Goal: Download file/media

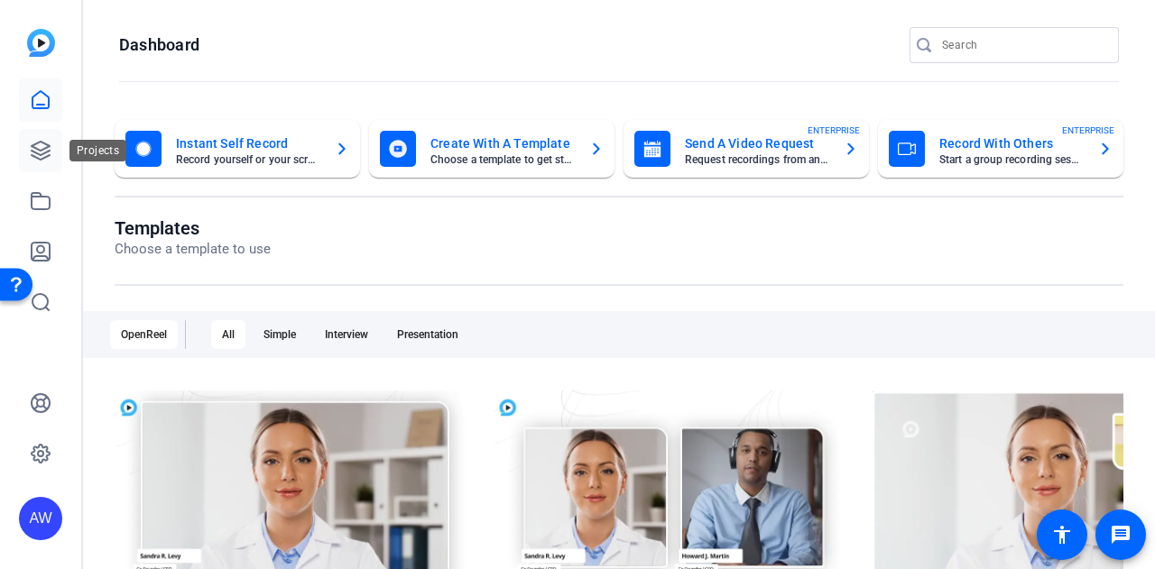
click at [39, 149] on icon at bounding box center [41, 151] width 22 height 22
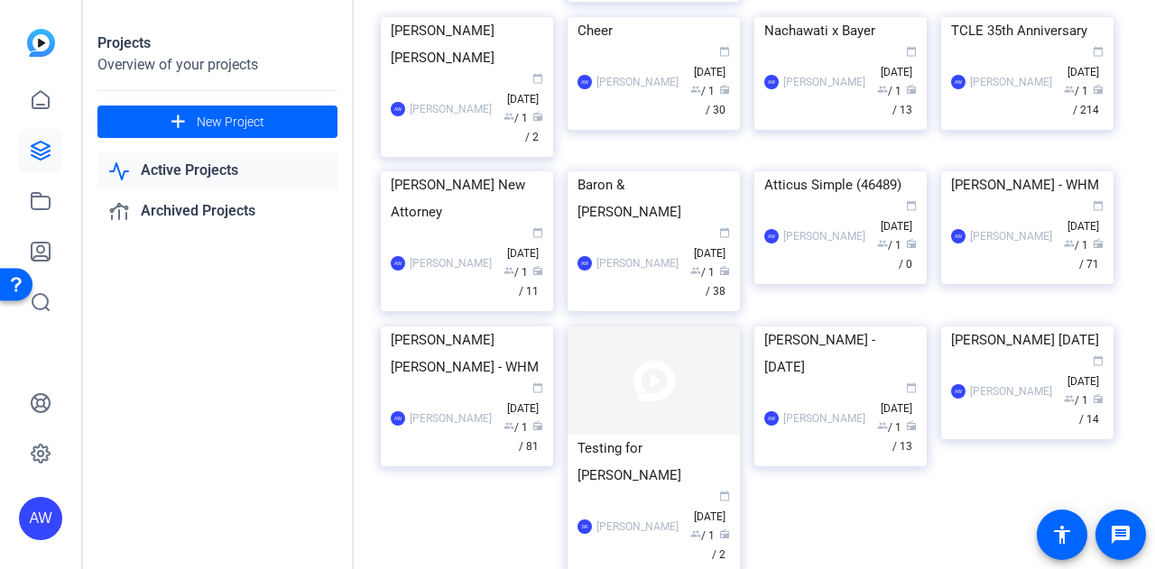
scroll to position [663, 0]
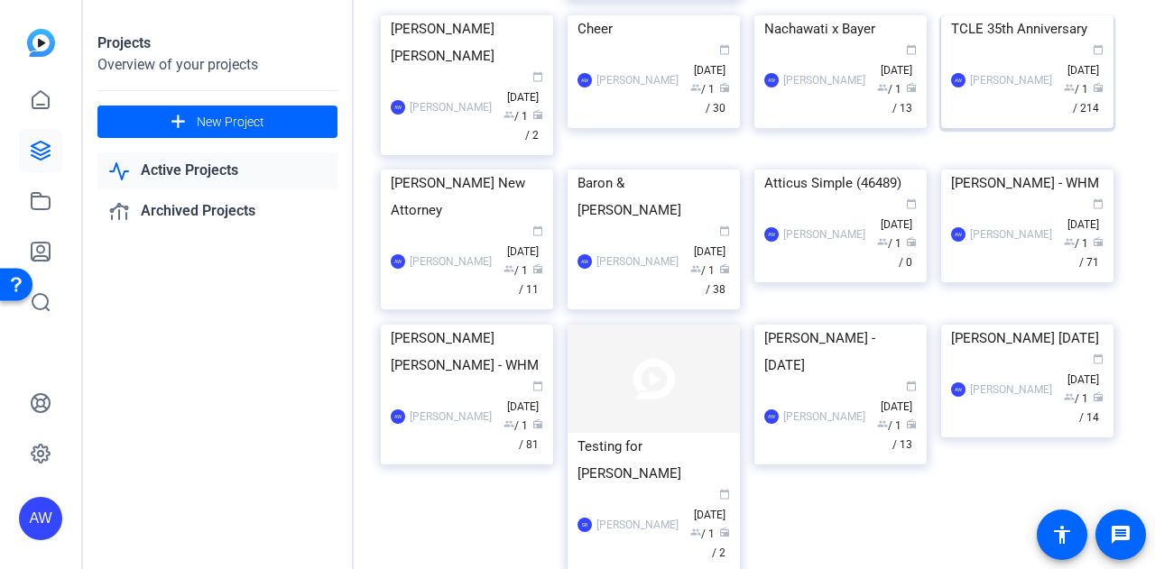
click at [1042, 15] on img at bounding box center [1027, 15] width 172 height 0
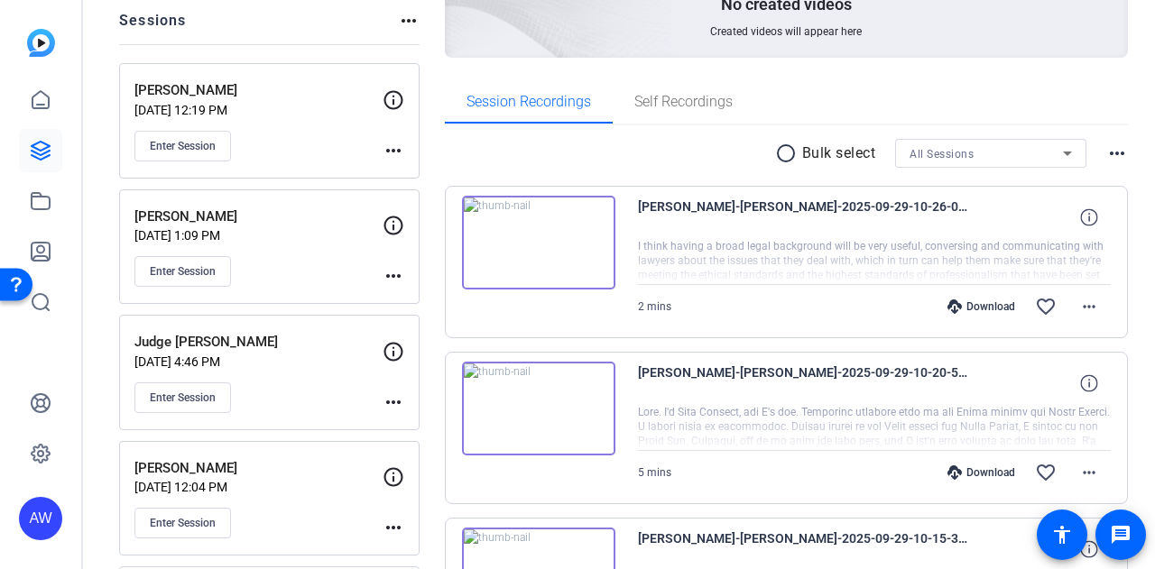
scroll to position [215, 0]
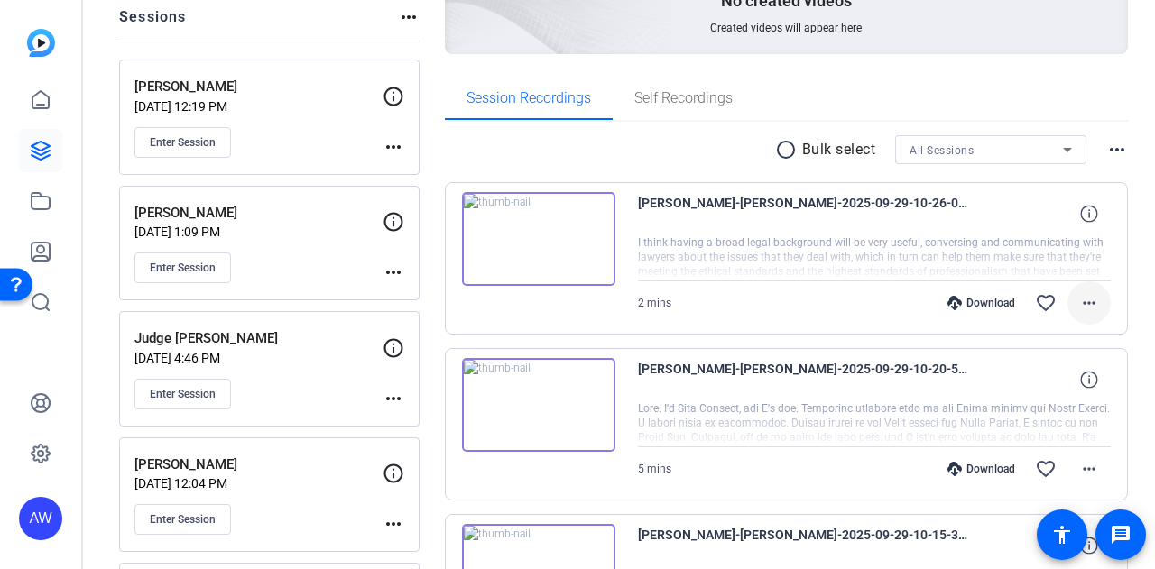
click at [1078, 304] on mat-icon "more_horiz" at bounding box center [1089, 303] width 22 height 22
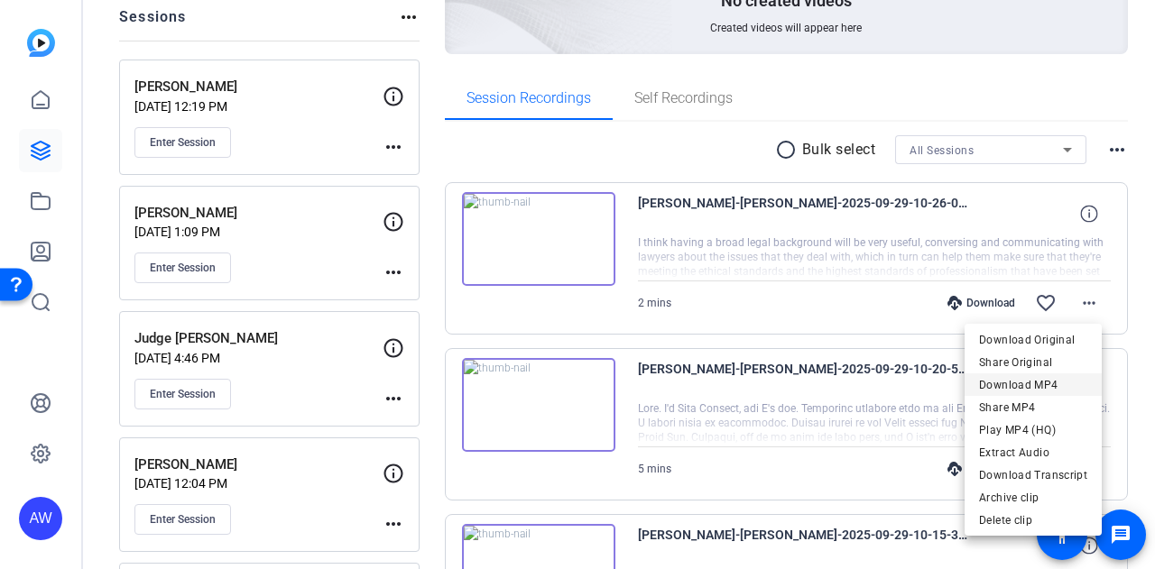
click at [1043, 389] on span "Download MP4" at bounding box center [1033, 385] width 108 height 22
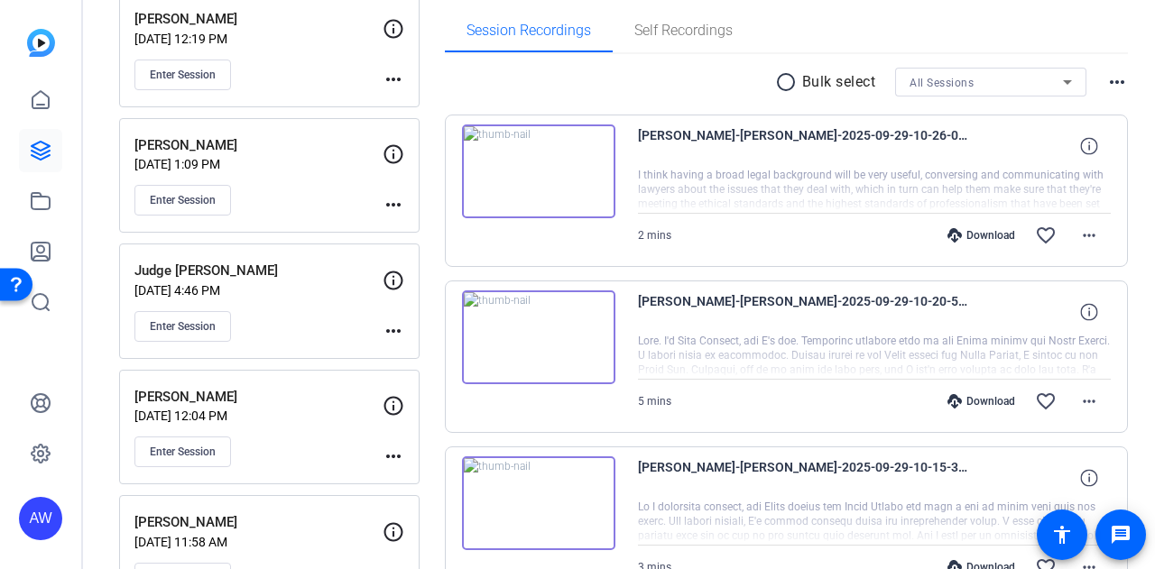
scroll to position [294, 0]
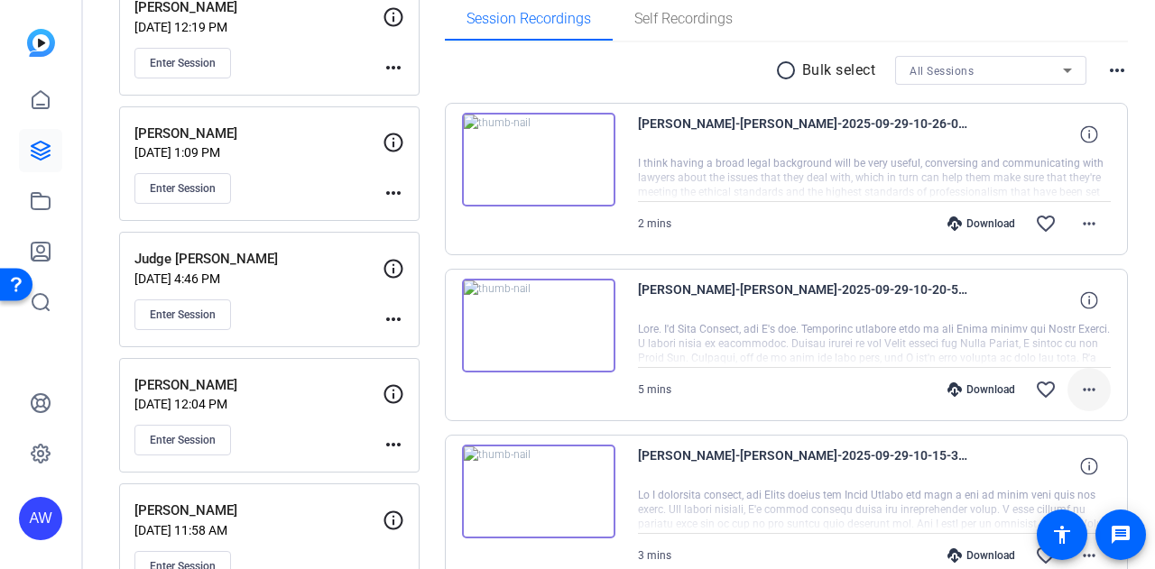
click at [1084, 391] on mat-icon "more_horiz" at bounding box center [1089, 390] width 22 height 22
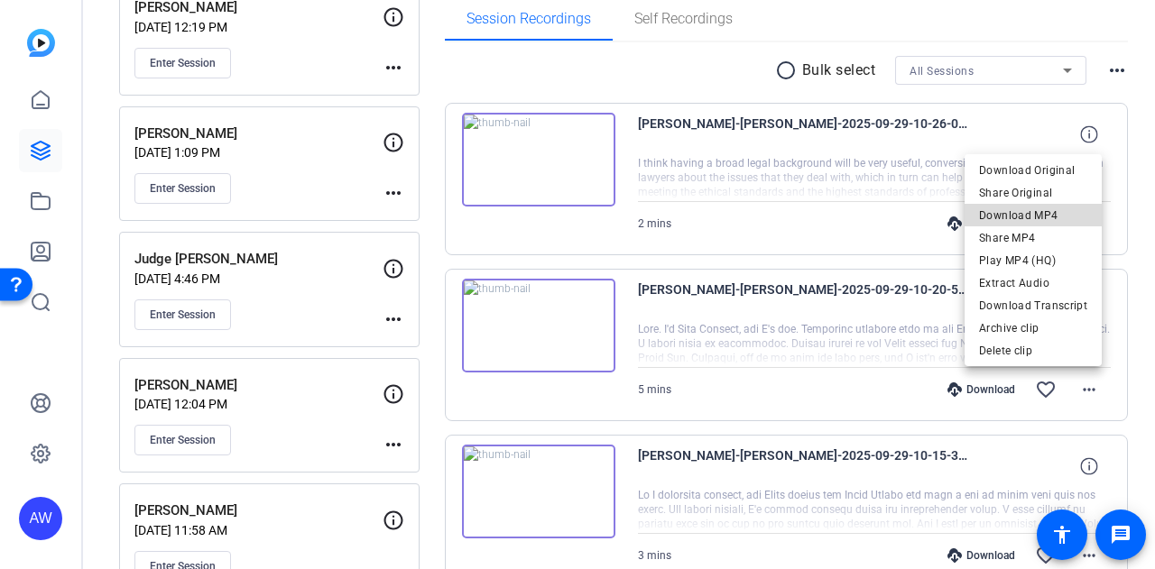
click at [1070, 216] on span "Download MP4" at bounding box center [1033, 216] width 108 height 22
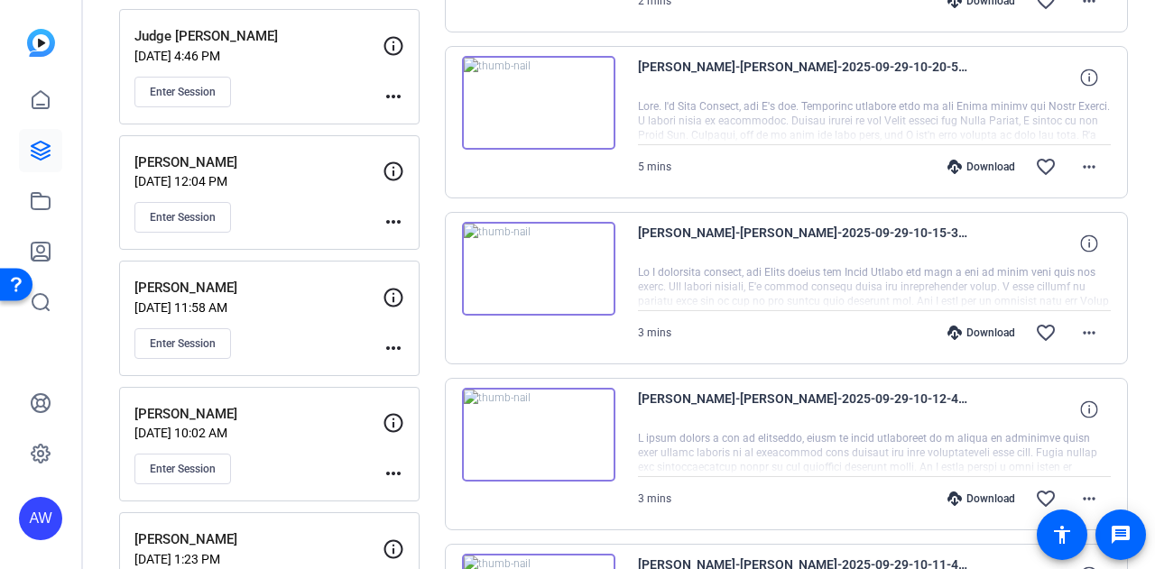
scroll to position [518, 0]
click at [1087, 330] on mat-icon "more_horiz" at bounding box center [1089, 332] width 22 height 22
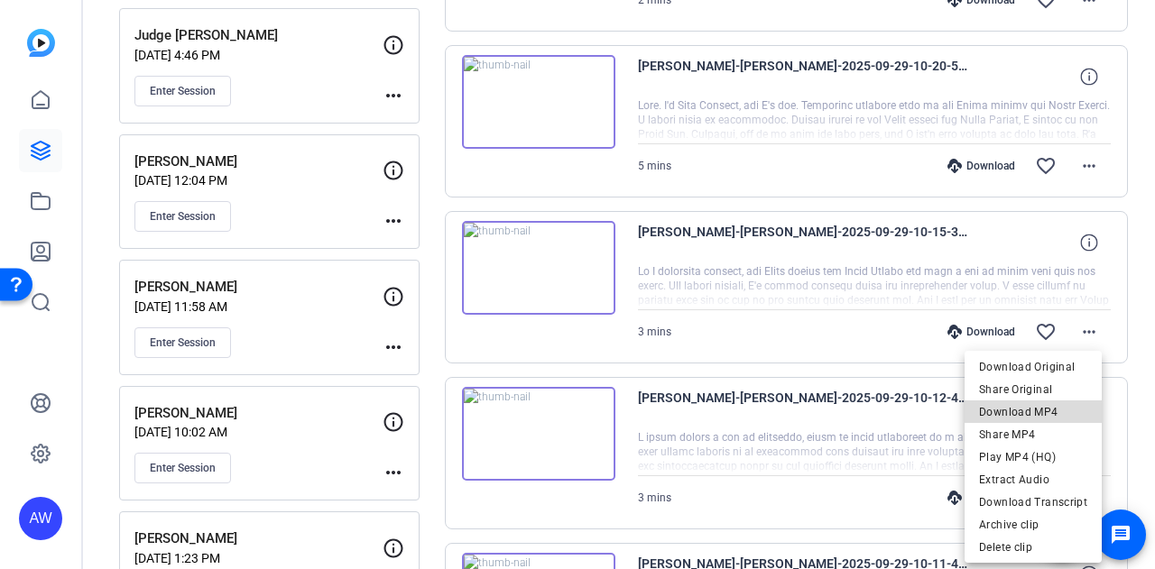
click at [1039, 409] on span "Download MP4" at bounding box center [1033, 413] width 108 height 22
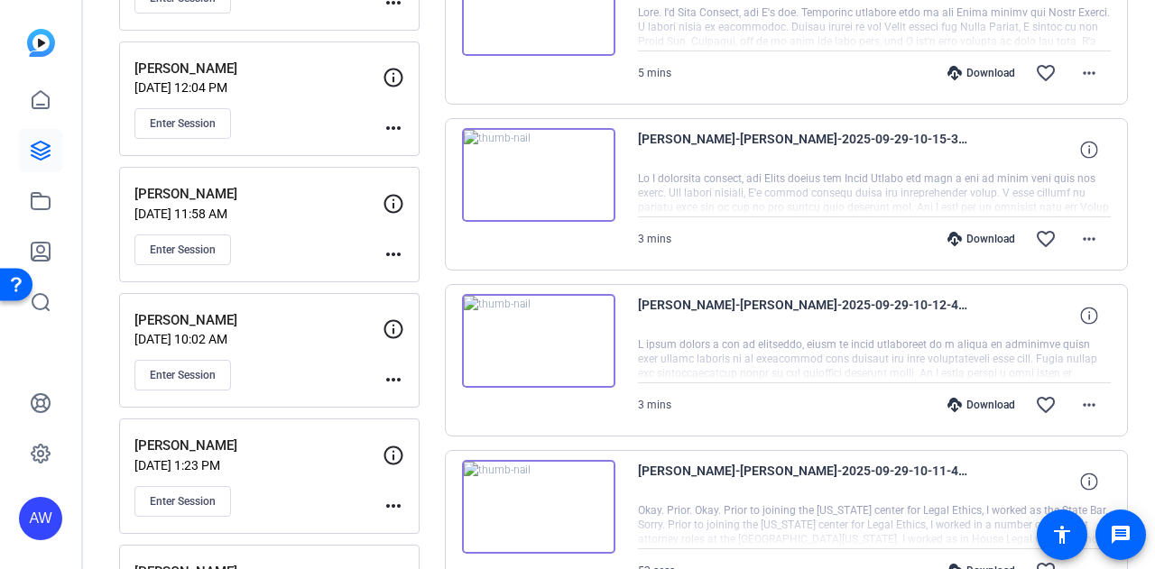
scroll to position [615, 0]
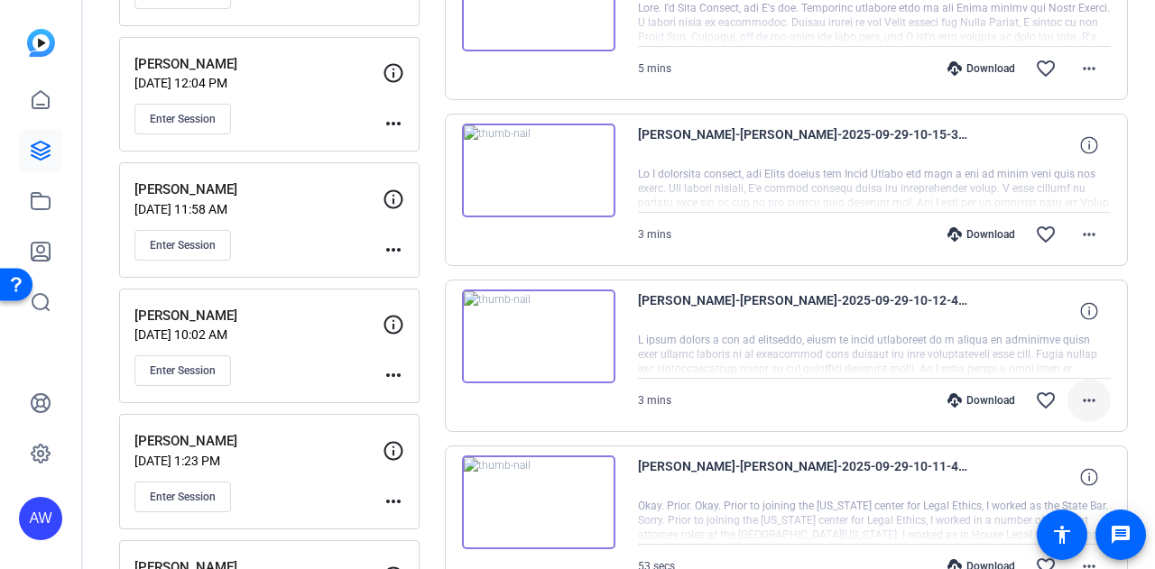
click at [1078, 406] on mat-icon "more_horiz" at bounding box center [1089, 401] width 22 height 22
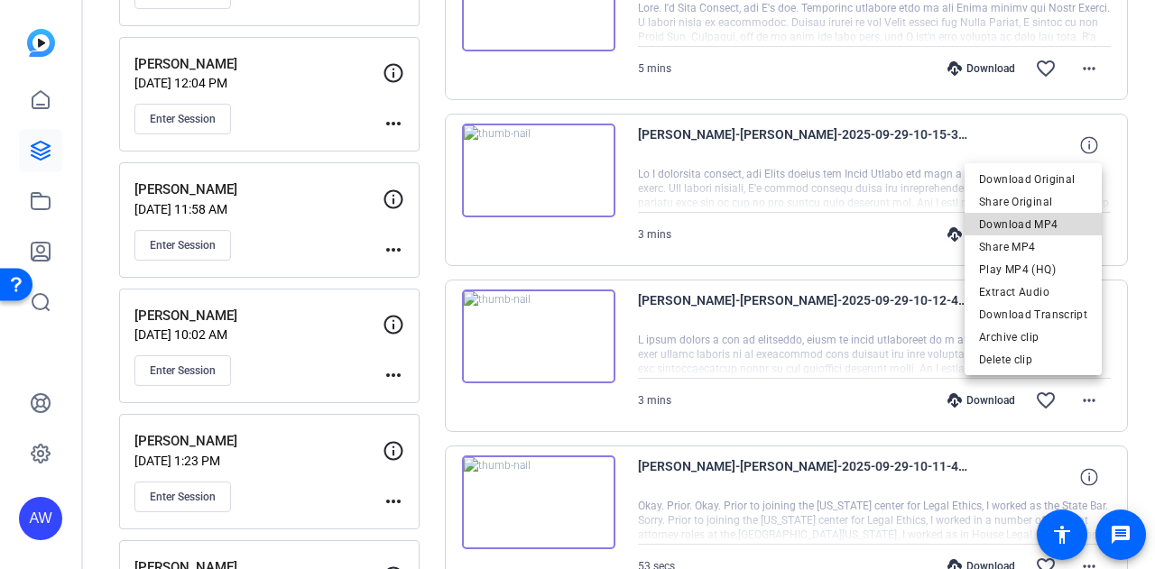
click at [1050, 226] on span "Download MP4" at bounding box center [1033, 225] width 108 height 22
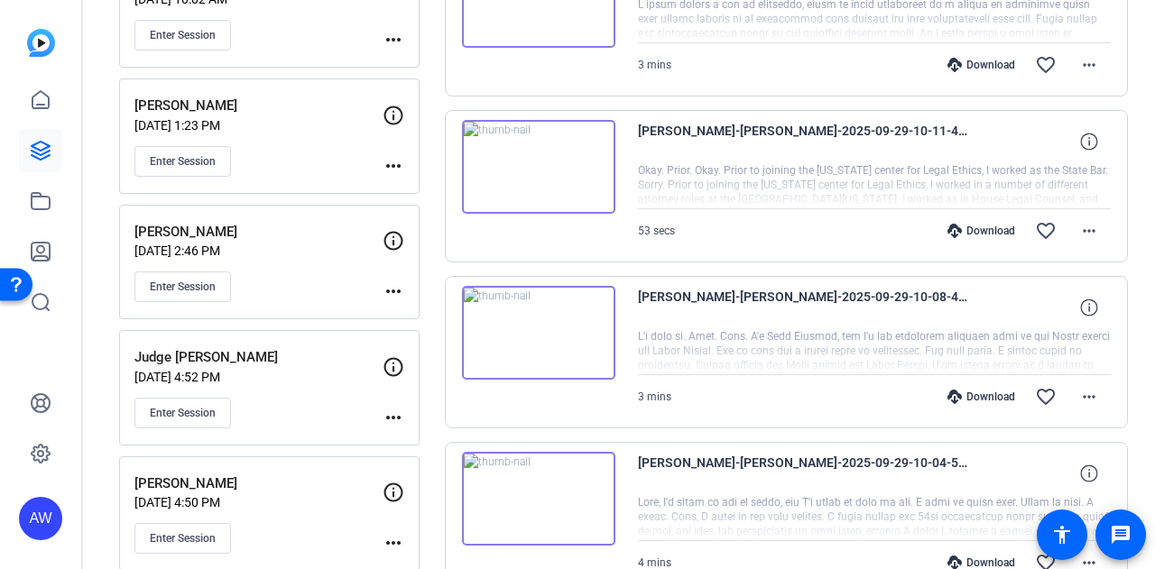
scroll to position [957, 0]
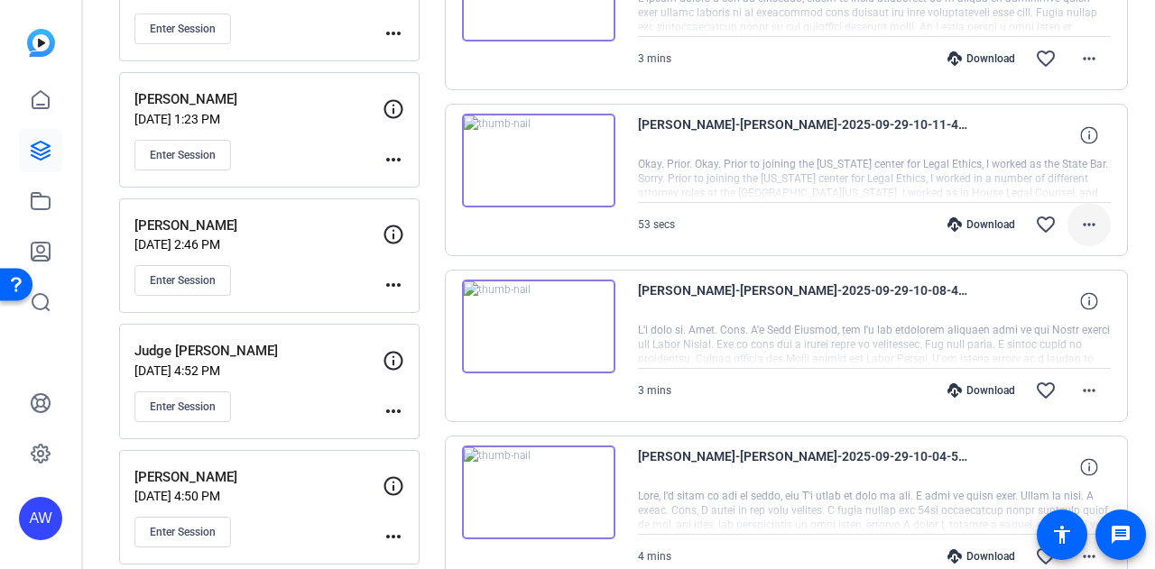
click at [1083, 218] on mat-icon "more_horiz" at bounding box center [1089, 225] width 22 height 22
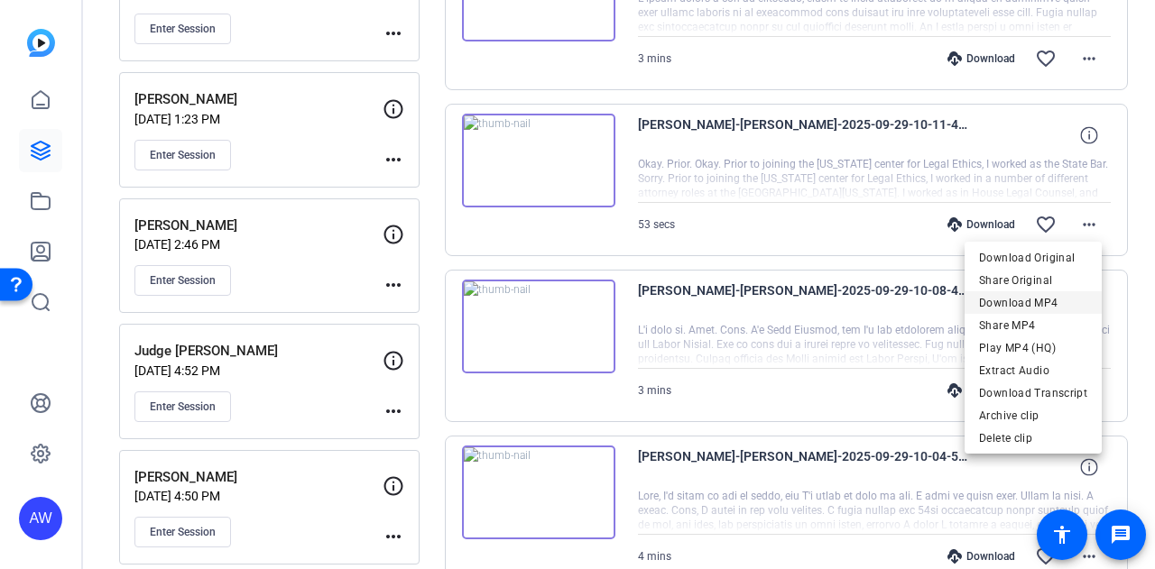
click at [1023, 304] on span "Download MP4" at bounding box center [1033, 302] width 108 height 22
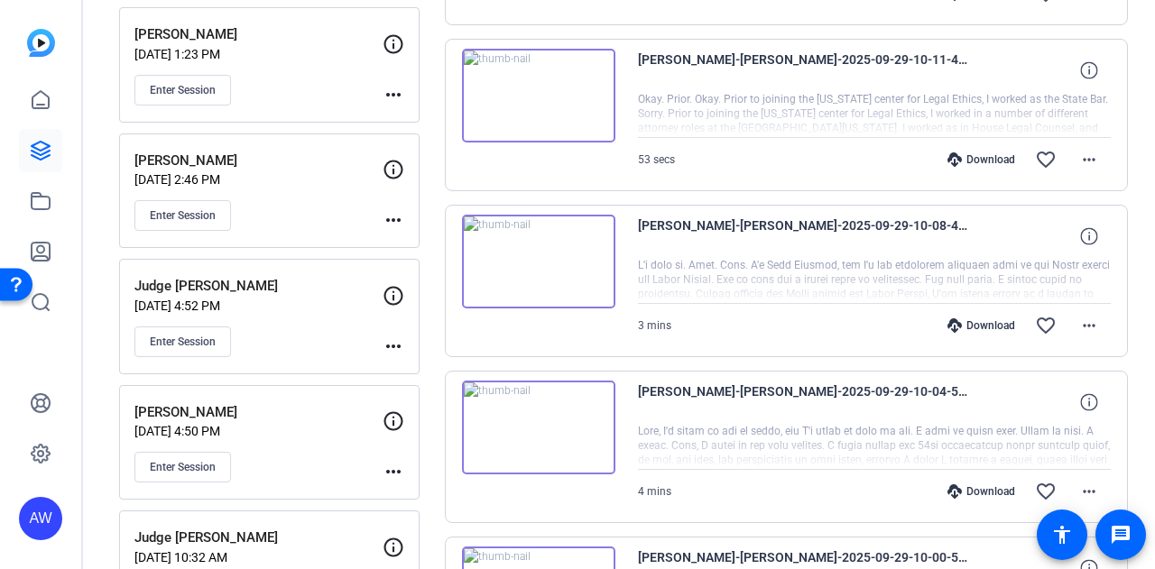
scroll to position [1029, 0]
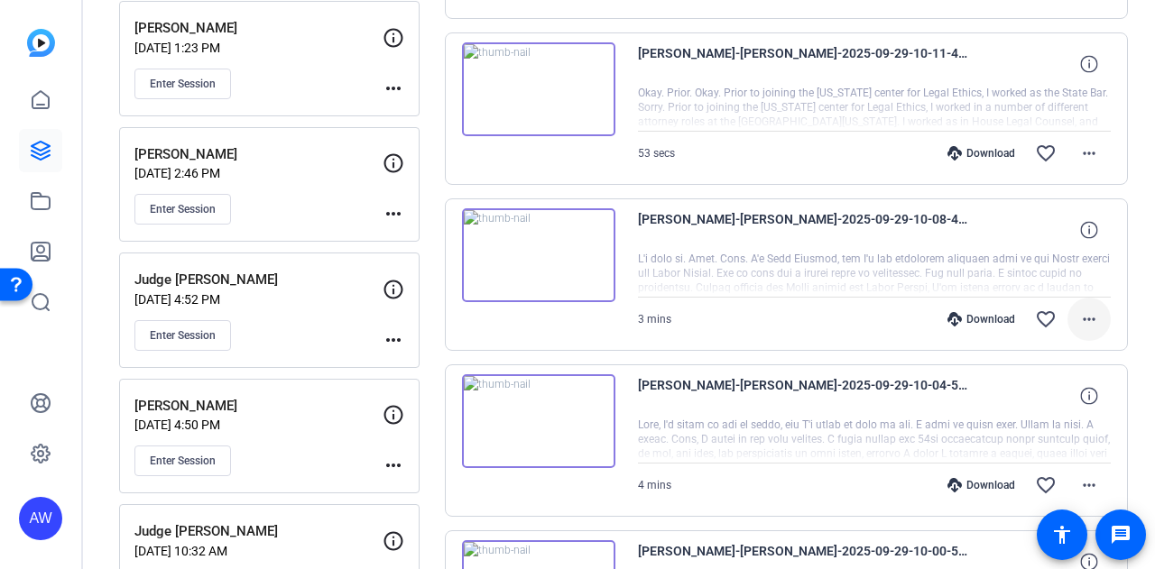
click at [1092, 311] on span at bounding box center [1088, 319] width 43 height 43
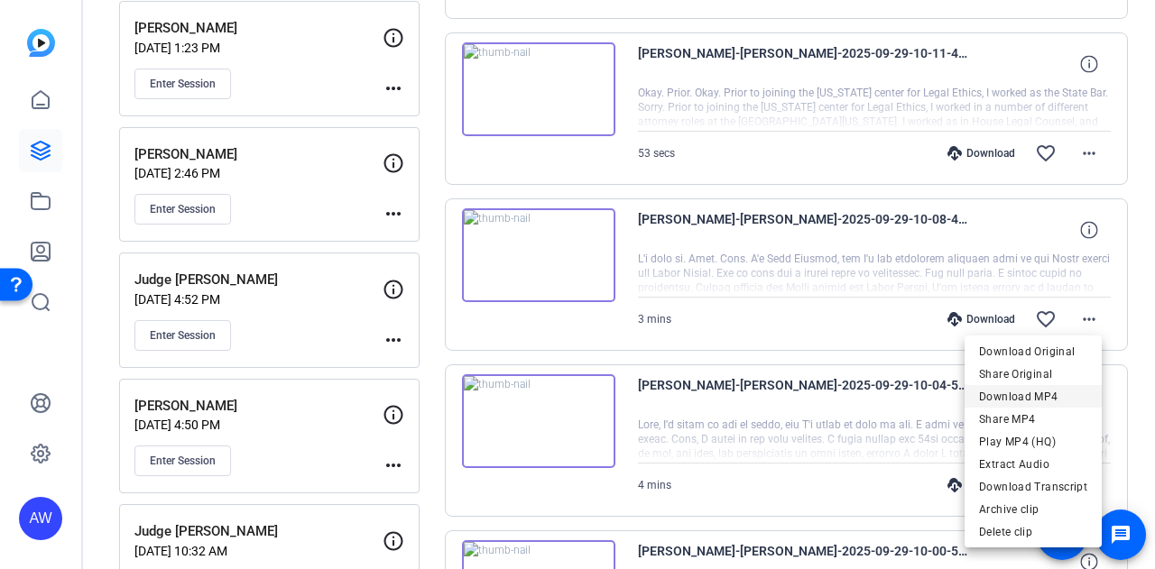
click at [1045, 393] on span "Download MP4" at bounding box center [1033, 397] width 108 height 22
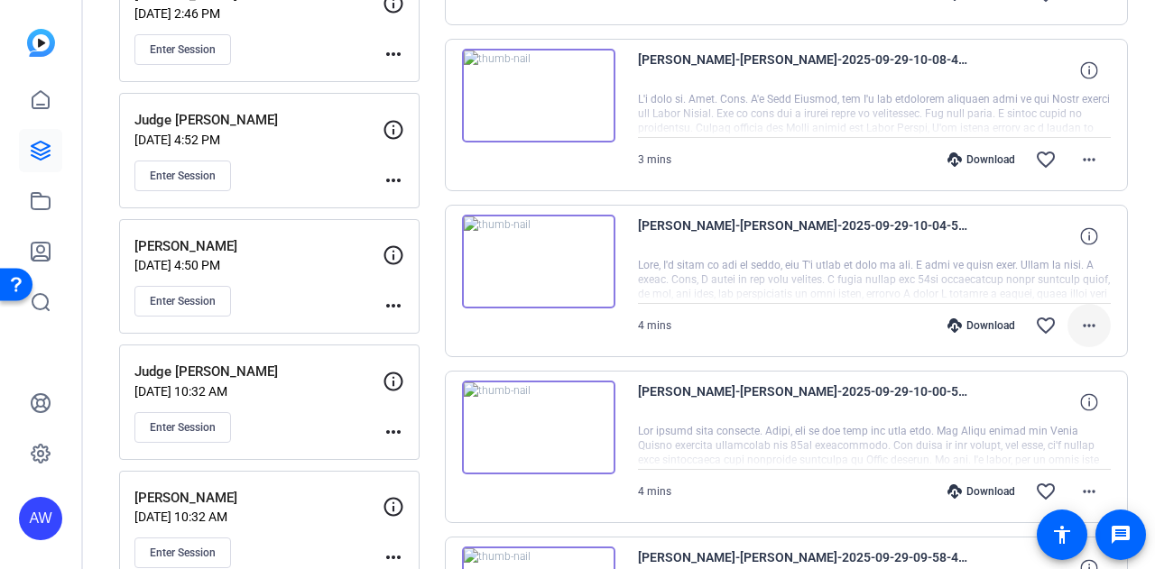
scroll to position [1189, 0]
click at [1086, 328] on mat-icon "more_horiz" at bounding box center [1089, 325] width 22 height 22
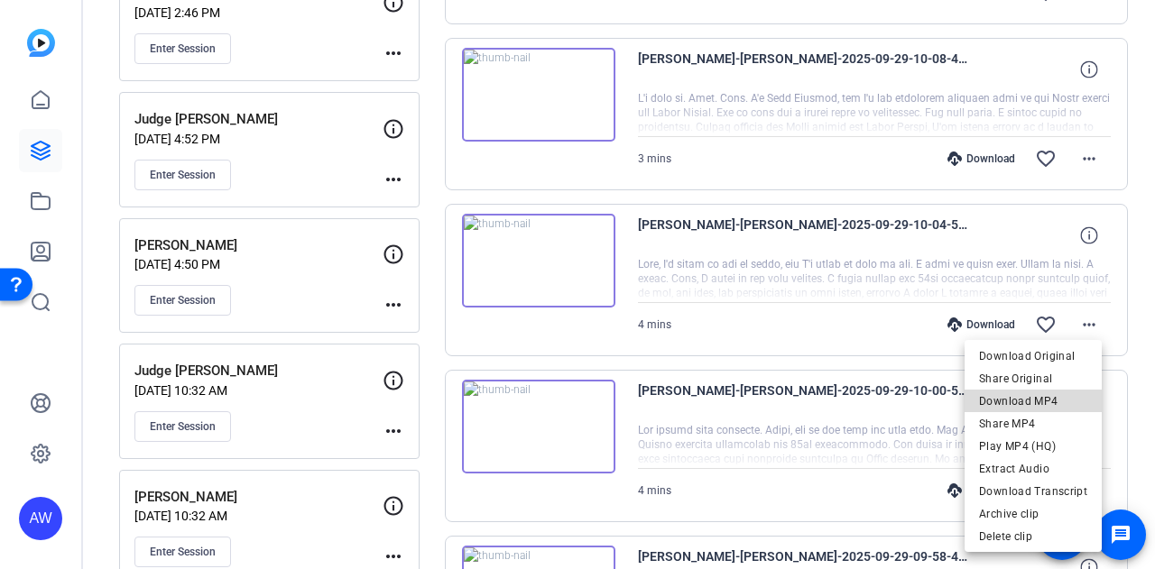
click at [1057, 394] on span "Download MP4" at bounding box center [1033, 402] width 108 height 22
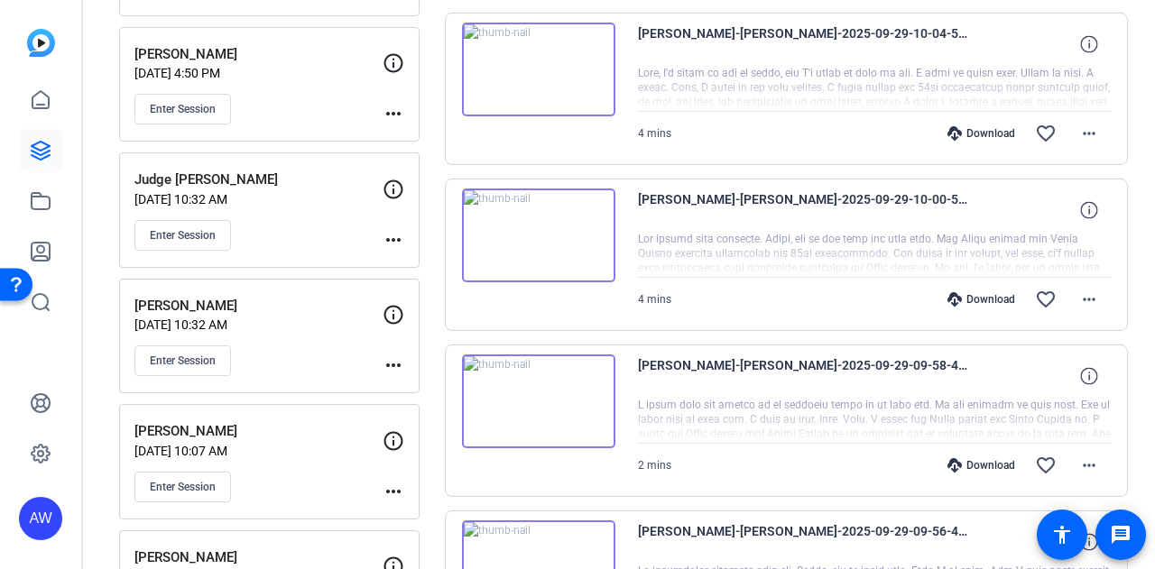
scroll to position [1382, 0]
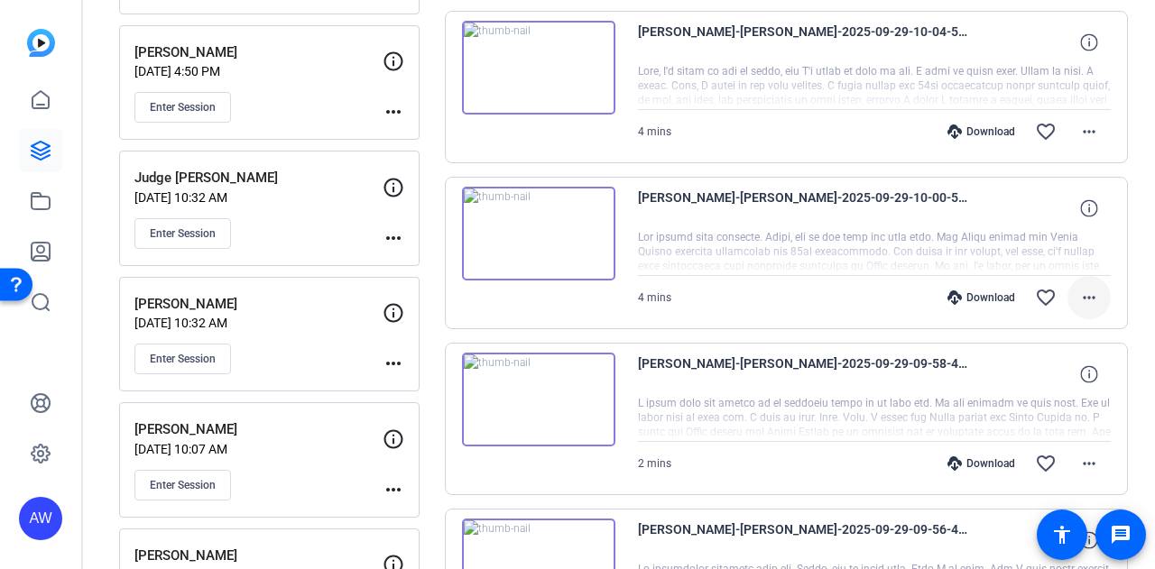
click at [1078, 287] on mat-icon "more_horiz" at bounding box center [1089, 298] width 22 height 22
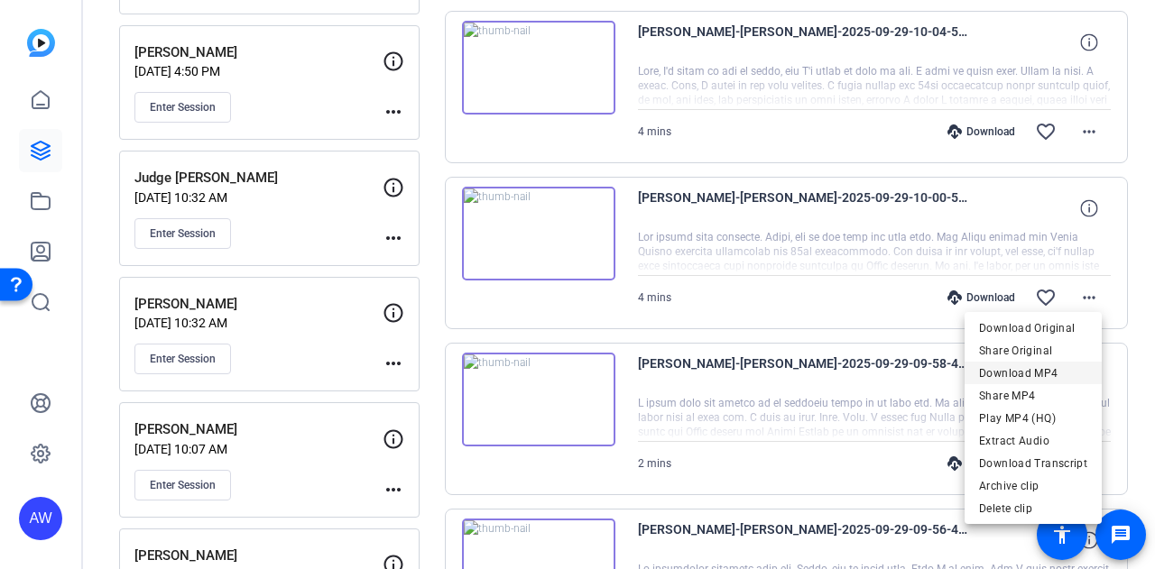
click at [1050, 377] on span "Download MP4" at bounding box center [1033, 374] width 108 height 22
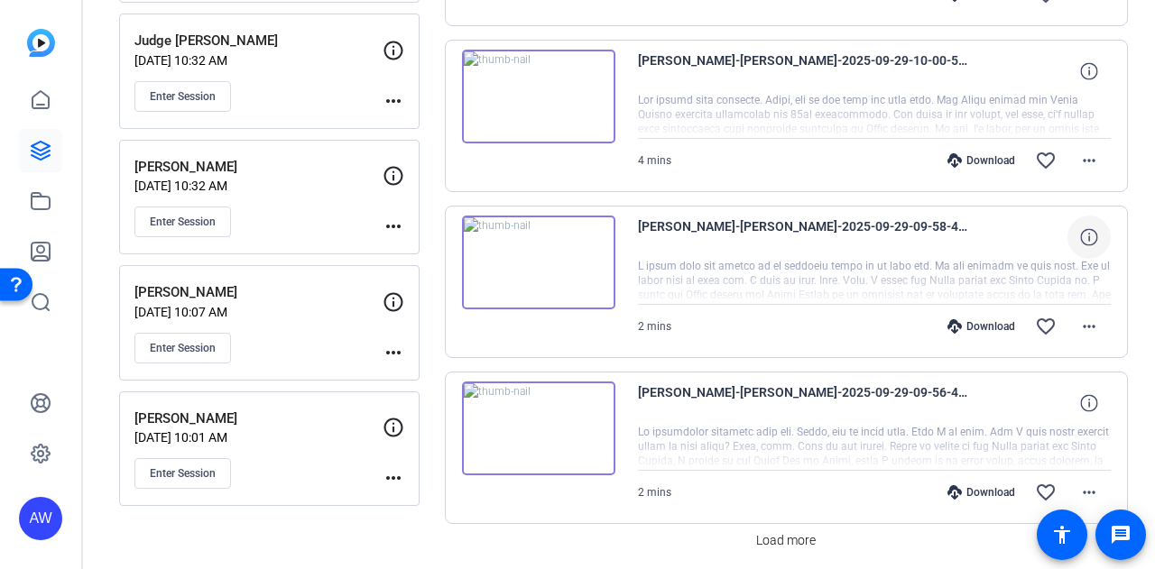
scroll to position [1523, 0]
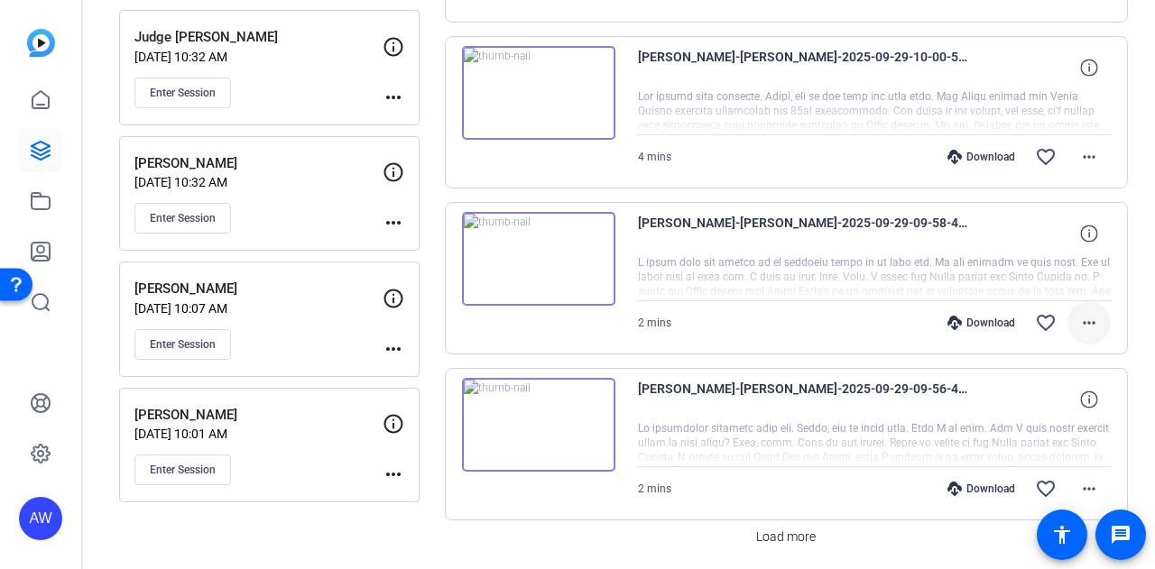
click at [1076, 328] on span at bounding box center [1088, 322] width 43 height 43
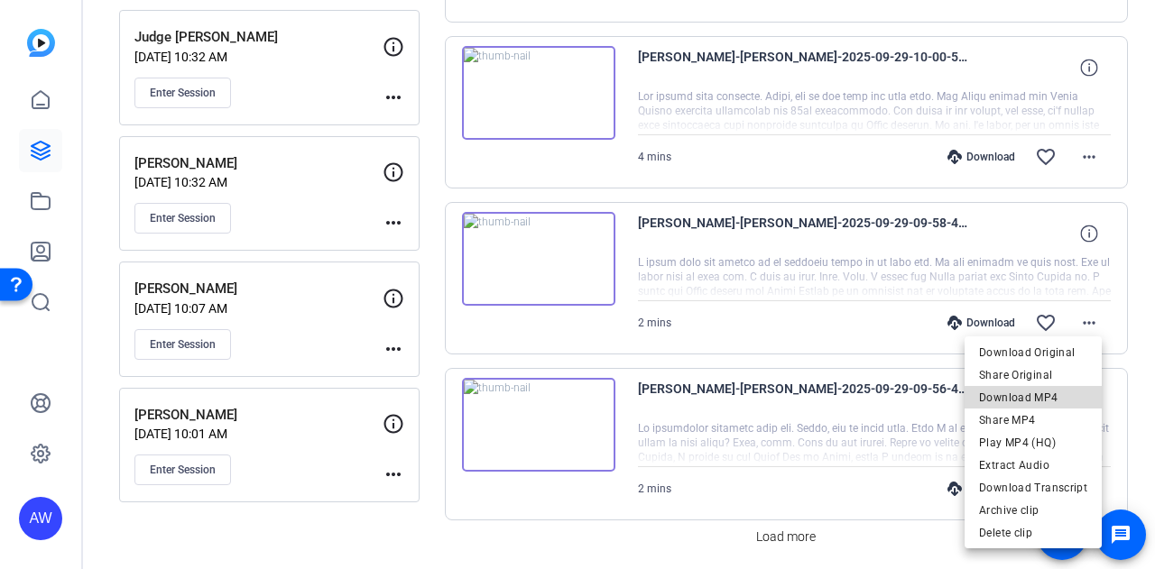
click at [1055, 400] on span "Download MP4" at bounding box center [1033, 398] width 108 height 22
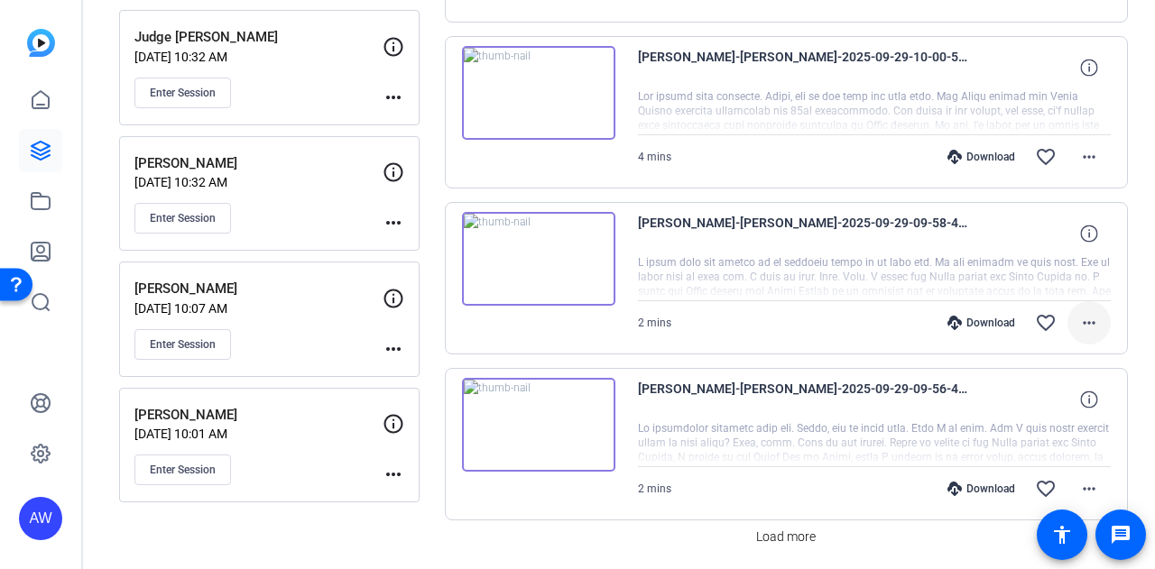
scroll to position [1577, 0]
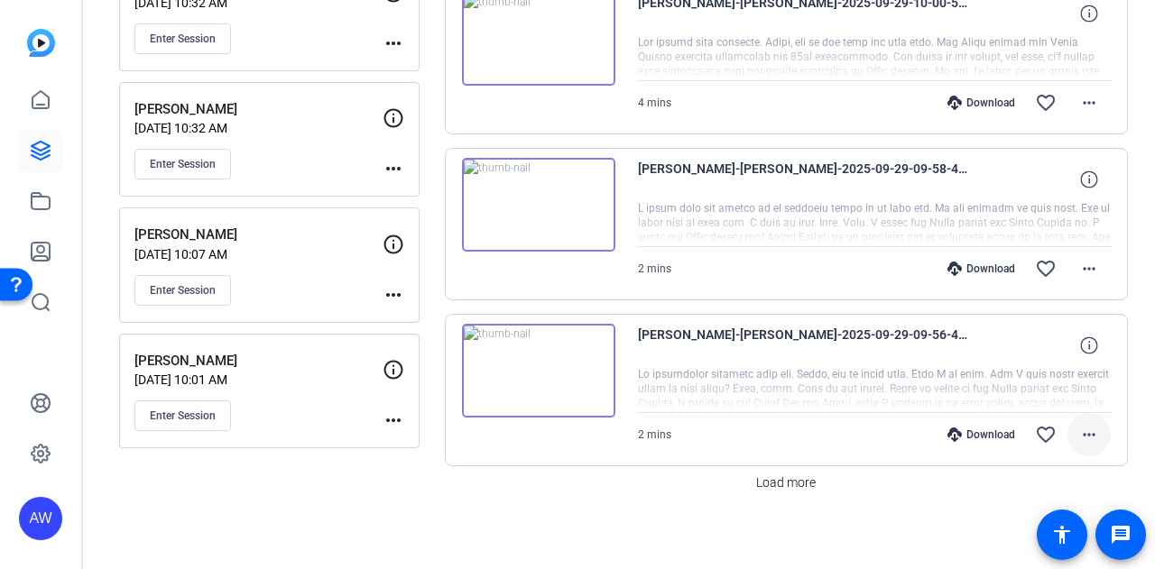
click at [1078, 430] on mat-icon "more_horiz" at bounding box center [1089, 435] width 22 height 22
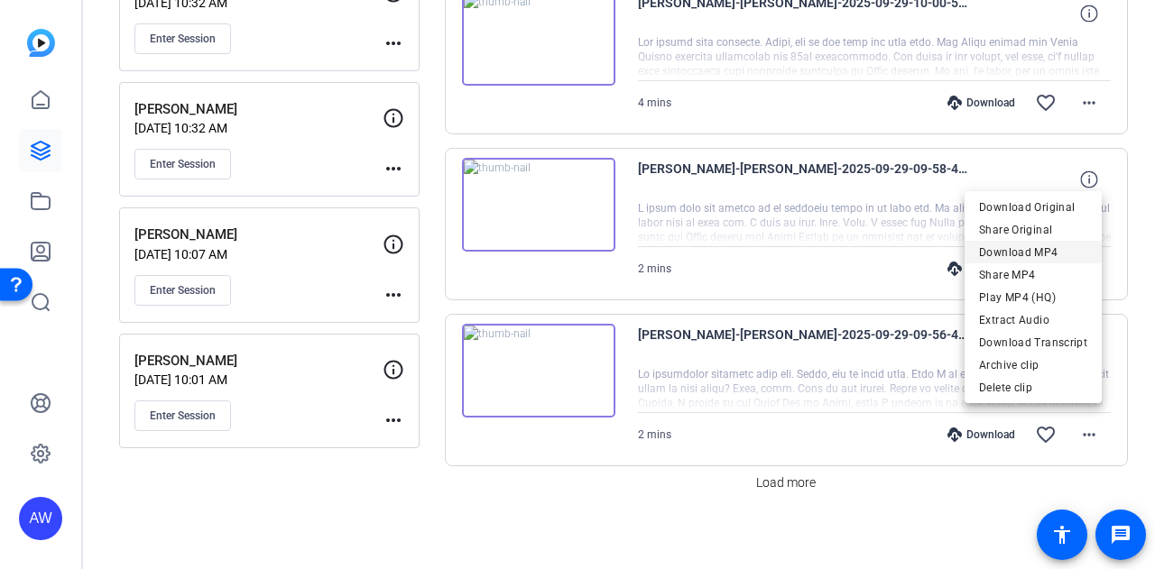
click at [1066, 248] on span "Download MP4" at bounding box center [1033, 253] width 108 height 22
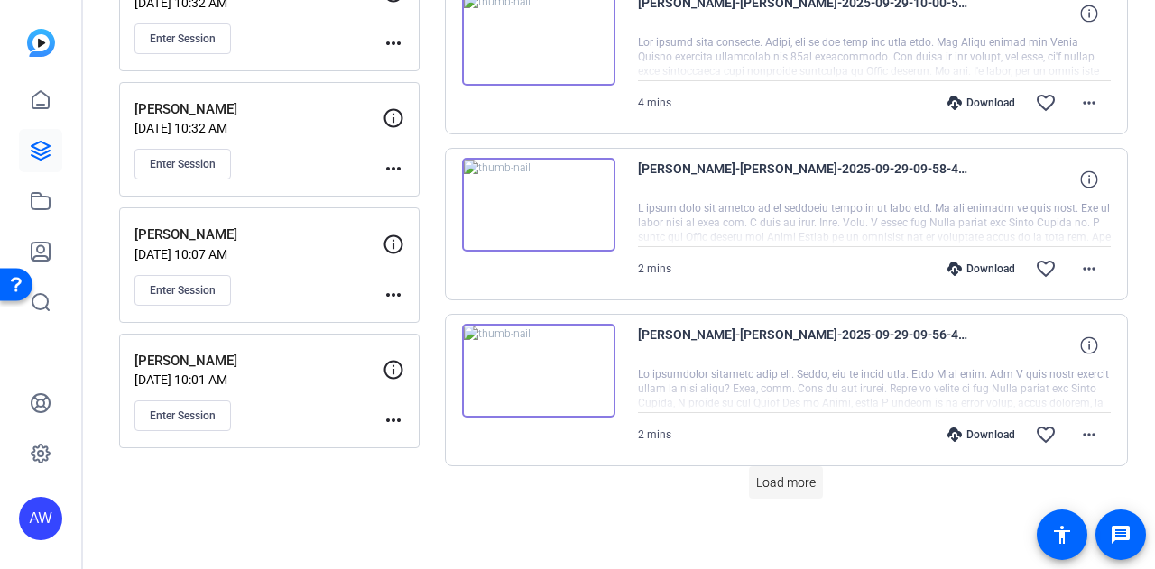
click at [792, 474] on span "Load more" at bounding box center [786, 483] width 60 height 19
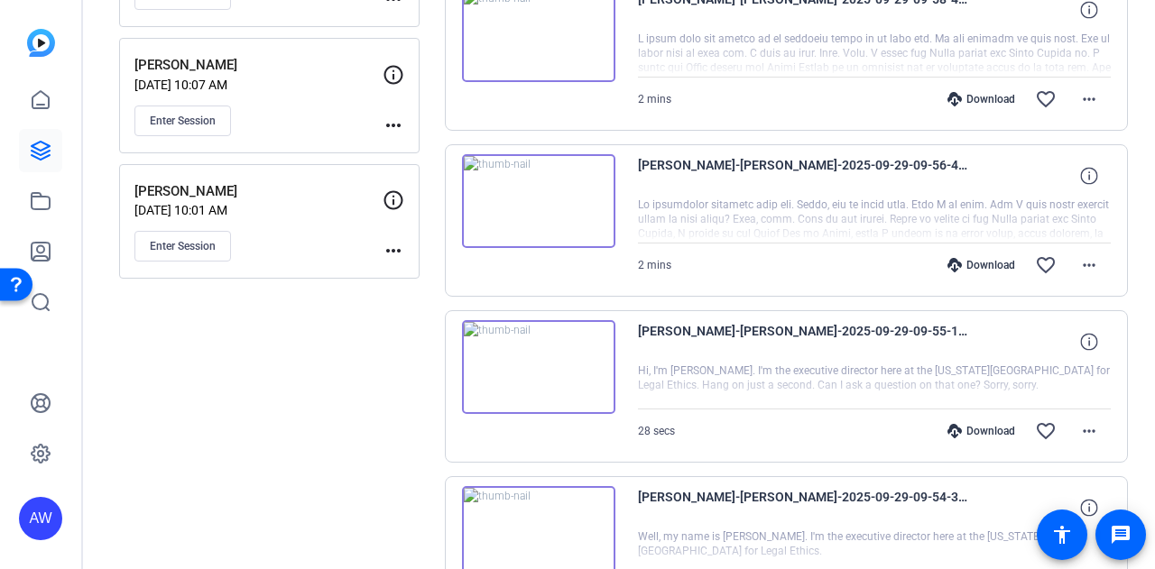
scroll to position [1756, 0]
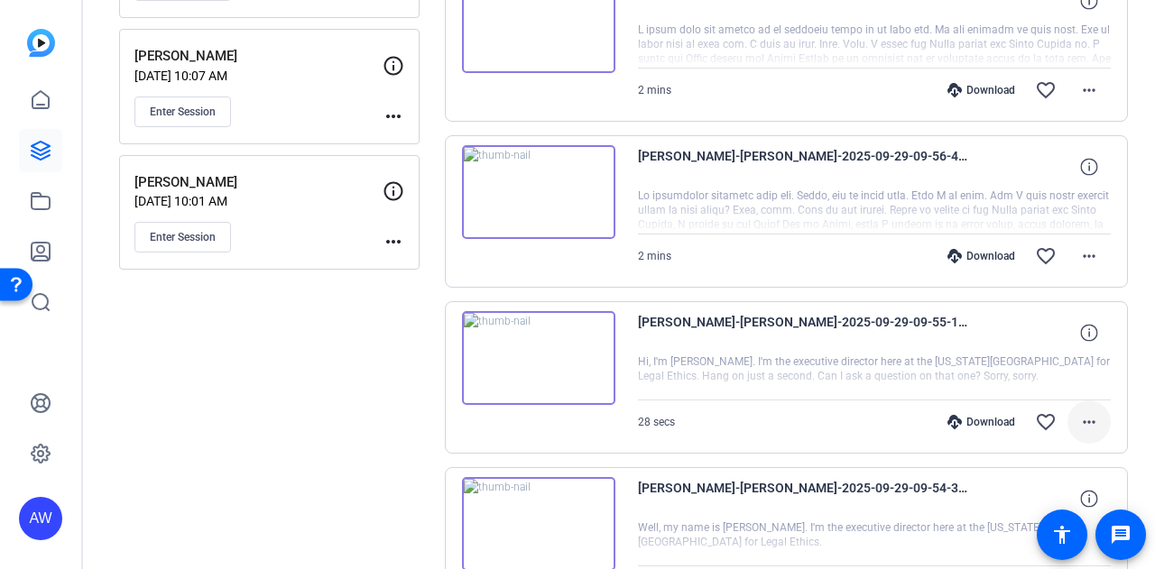
click at [1078, 414] on mat-icon "more_horiz" at bounding box center [1089, 422] width 22 height 22
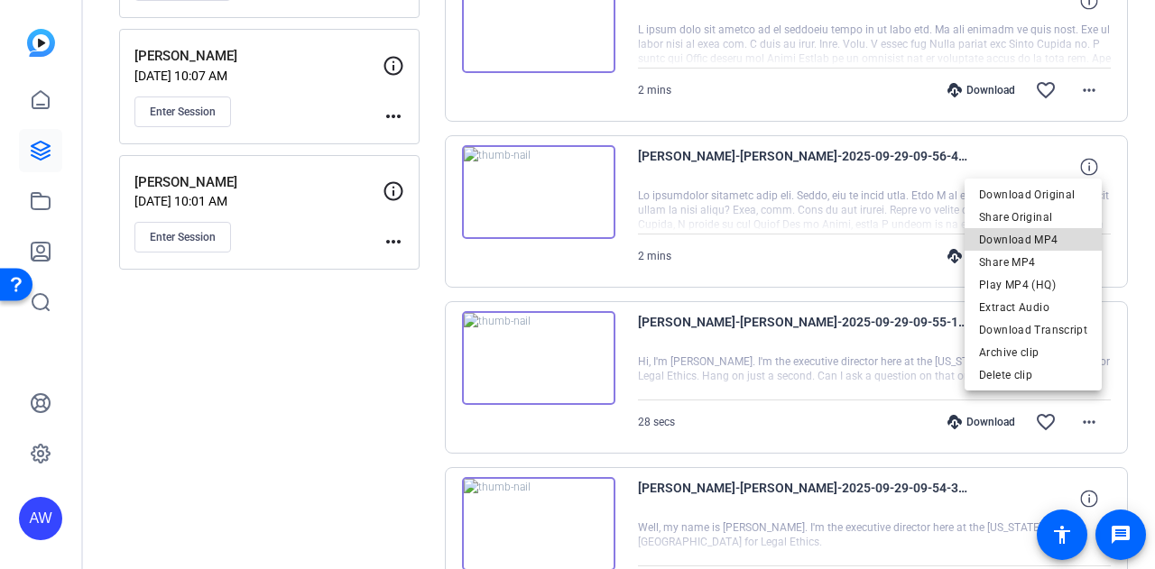
click at [1061, 235] on span "Download MP4" at bounding box center [1033, 240] width 108 height 22
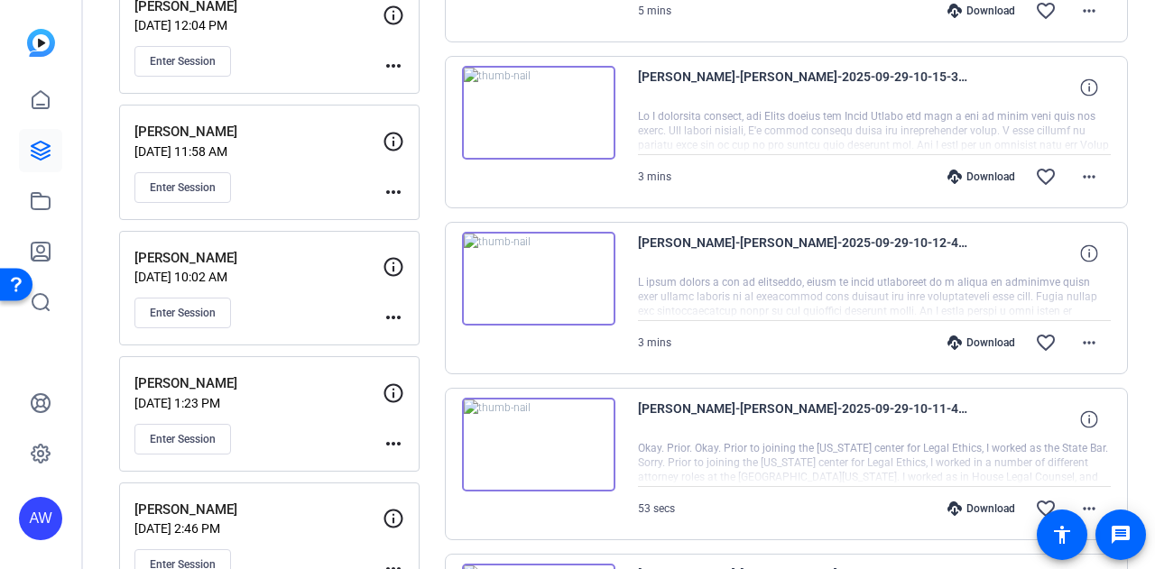
scroll to position [0, 0]
